Goal: Task Accomplishment & Management: Manage account settings

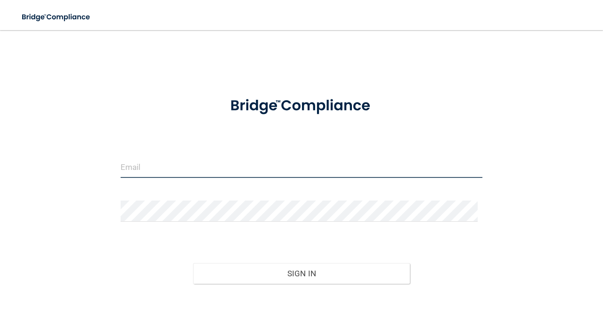
click at [157, 171] on input "email" at bounding box center [302, 167] width 362 height 21
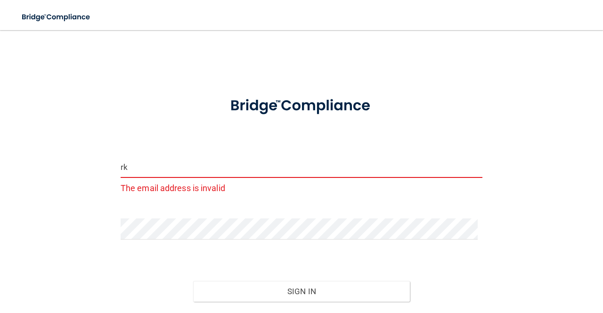
type input "r"
type input "p"
type input "[EMAIL_ADDRESS][DOMAIN_NAME]"
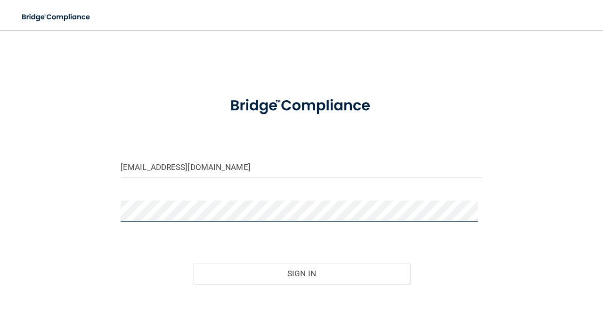
click at [193, 263] on button "Sign In" at bounding box center [301, 273] width 217 height 21
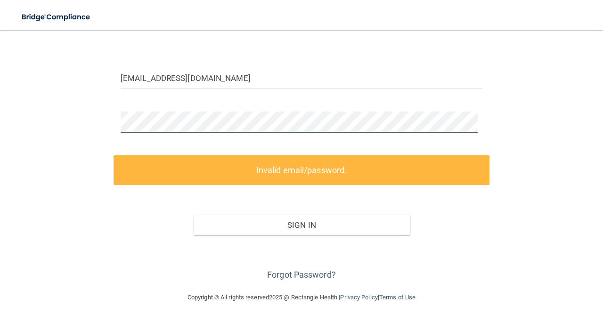
scroll to position [89, 0]
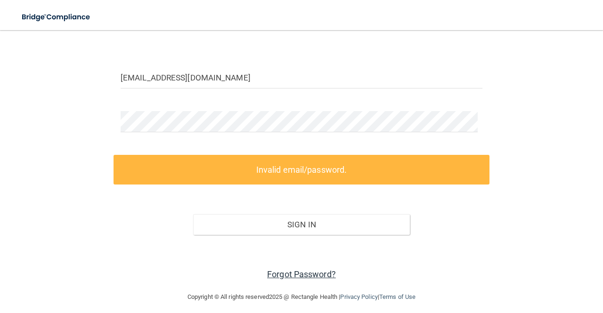
click at [306, 273] on link "Forgot Password?" at bounding box center [301, 274] width 69 height 10
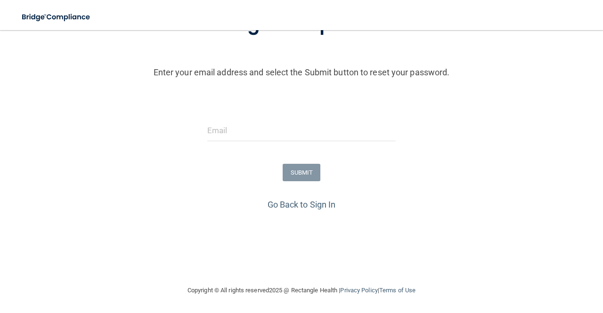
scroll to position [81, 0]
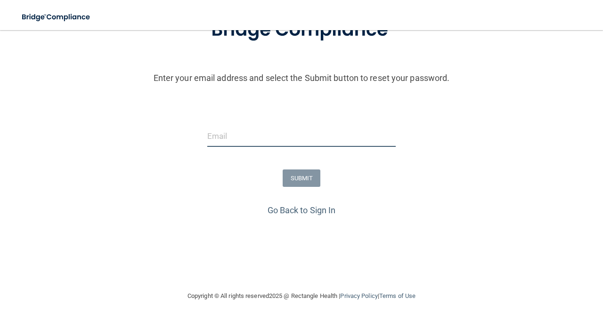
click at [322, 140] on input "email" at bounding box center [301, 136] width 188 height 21
type input "[EMAIL_ADDRESS][DOMAIN_NAME]"
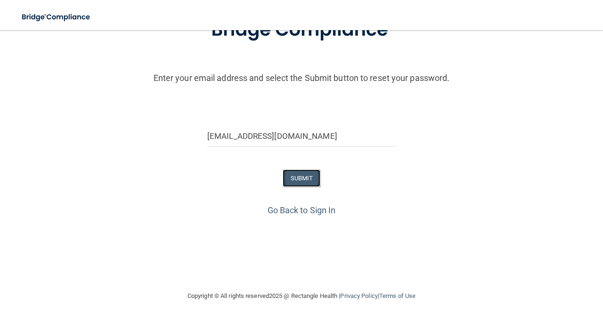
click at [304, 180] on button "SUBMIT" at bounding box center [302, 178] width 38 height 17
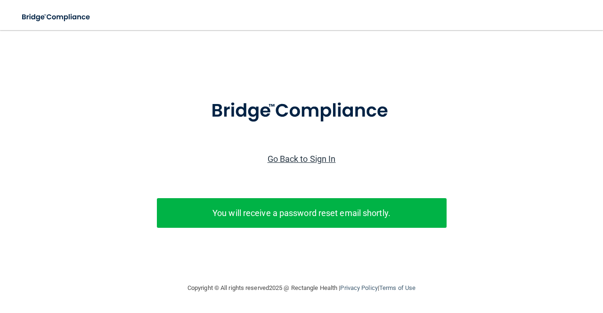
click at [295, 161] on link "Go Back to Sign In" at bounding box center [301, 159] width 68 height 10
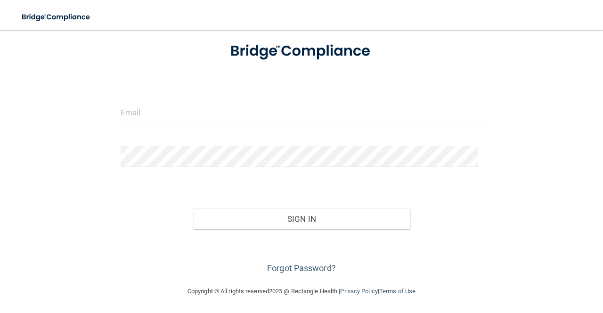
click at [267, 127] on div at bounding box center [301, 116] width 376 height 28
click at [148, 104] on input "email" at bounding box center [302, 112] width 362 height 21
click at [304, 269] on link "Forgot Password?" at bounding box center [301, 268] width 69 height 10
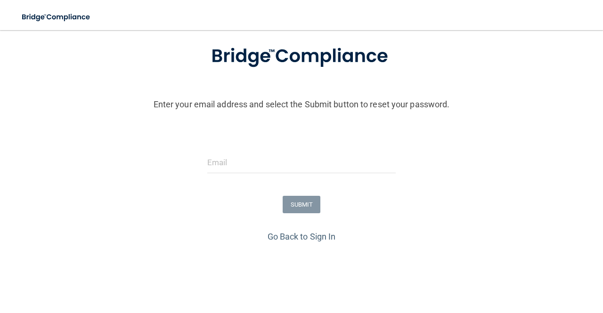
scroll to position [87, 0]
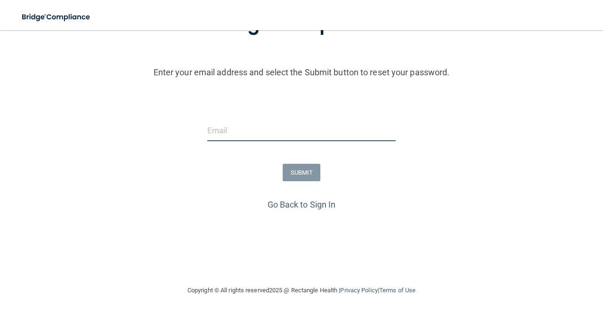
click at [268, 127] on input "email" at bounding box center [301, 130] width 188 height 21
type input "[EMAIL_ADDRESS][DOMAIN_NAME]"
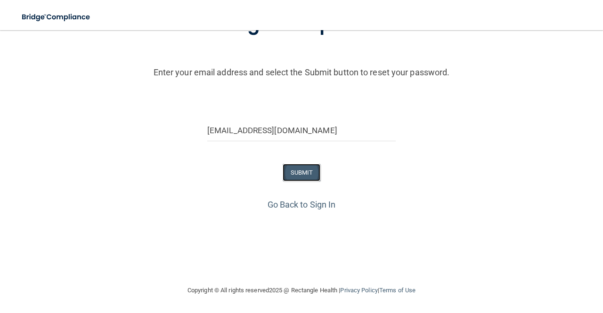
click at [301, 170] on button "SUBMIT" at bounding box center [302, 172] width 38 height 17
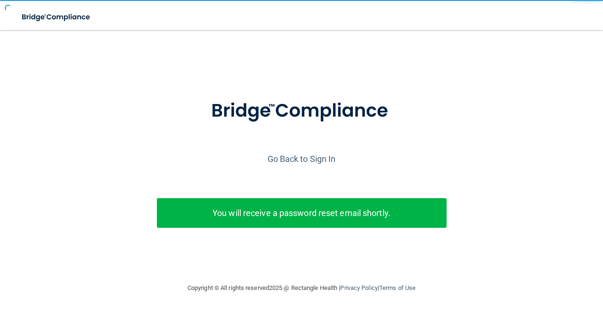
scroll to position [1, 0]
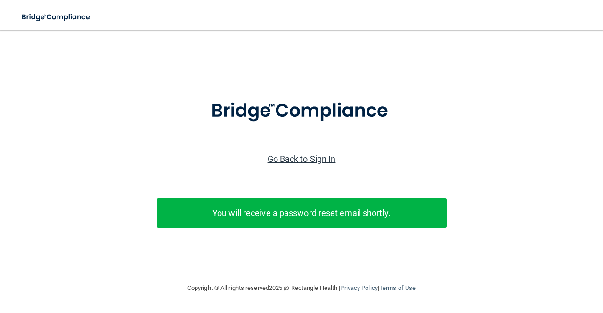
click at [301, 160] on link "Go Back to Sign In" at bounding box center [301, 159] width 68 height 10
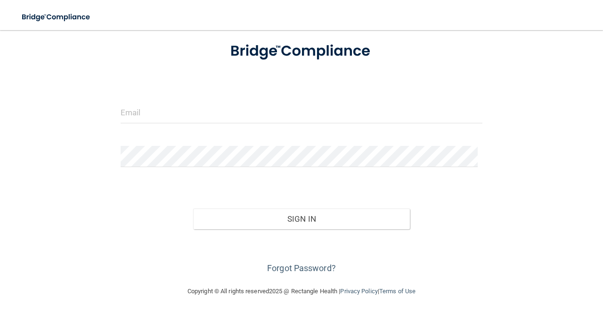
click at [310, 254] on div "Forgot Password?" at bounding box center [301, 252] width 376 height 47
click at [319, 268] on link "Forgot Password?" at bounding box center [301, 268] width 69 height 10
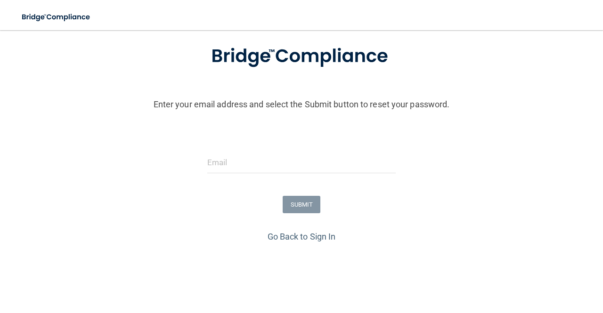
scroll to position [94, 0]
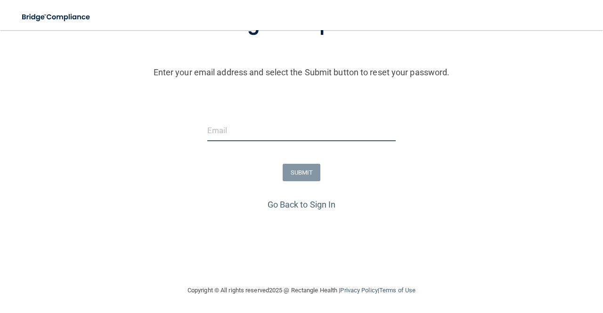
click at [233, 129] on input "email" at bounding box center [301, 130] width 188 height 21
type input "[EMAIL_ADDRESS][DOMAIN_NAME]"
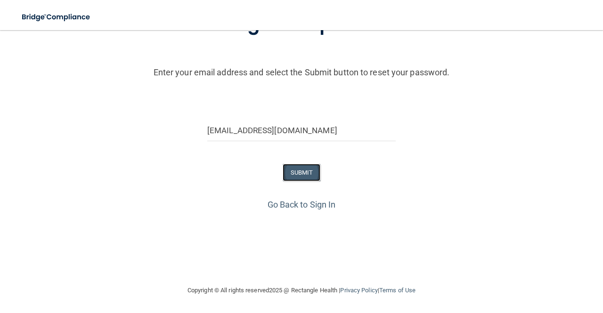
click at [300, 171] on button "SUBMIT" at bounding box center [302, 172] width 38 height 17
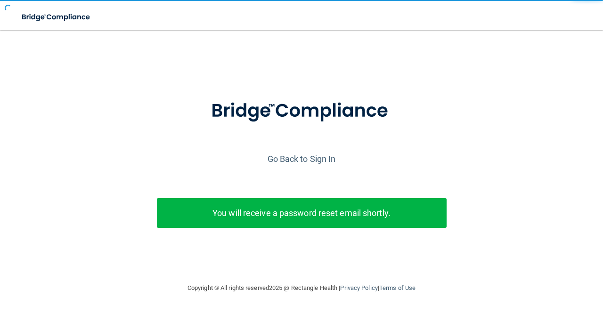
scroll to position [1, 0]
